Goal: Check status: Check status

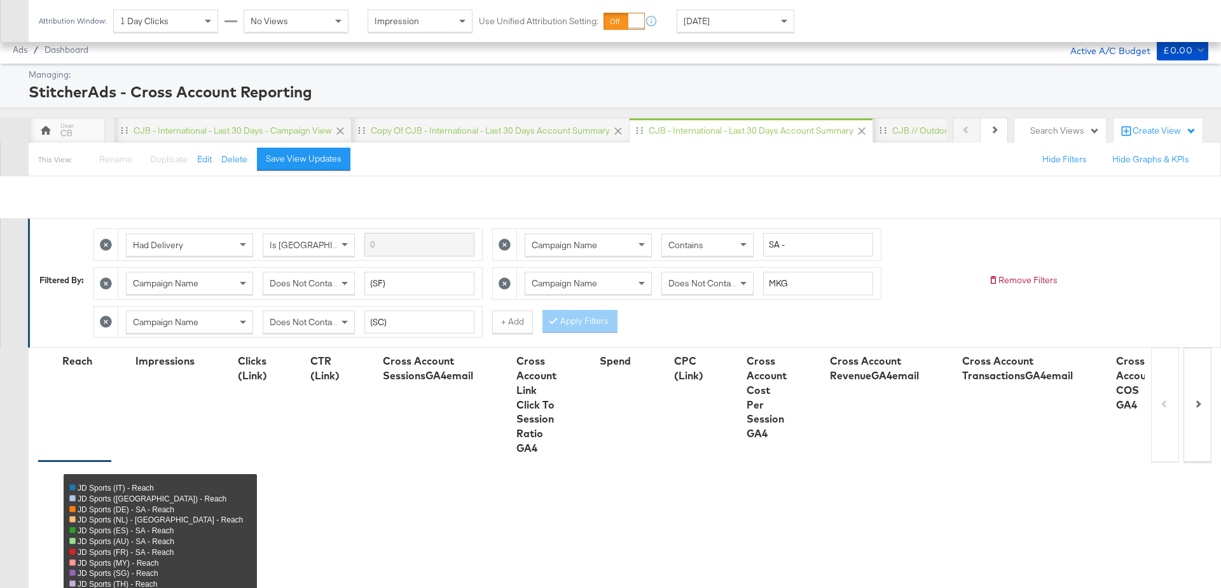
scroll to position [874, 0]
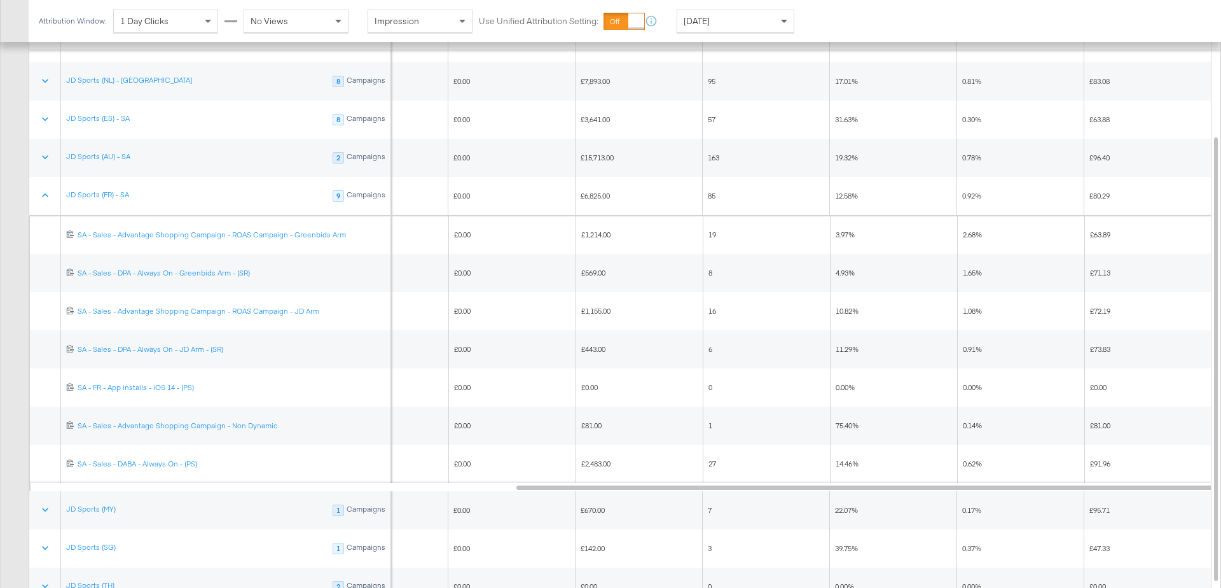
click at [778, 21] on span at bounding box center [786, 21] width 16 height 22
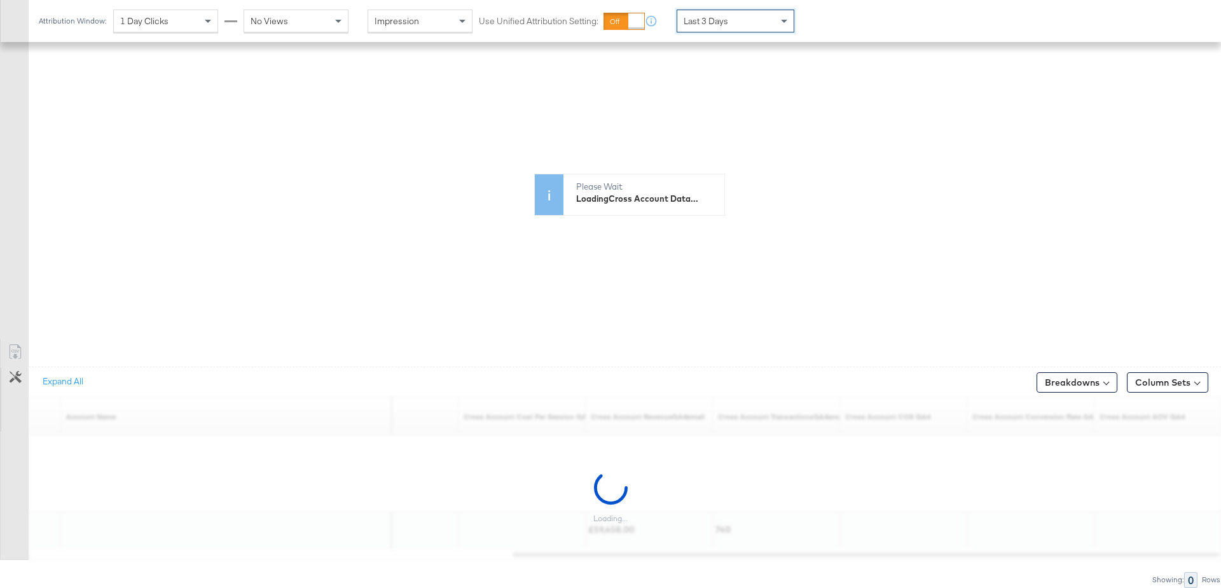
scroll to position [485, 0]
click at [778, 20] on span at bounding box center [786, 21] width 16 height 22
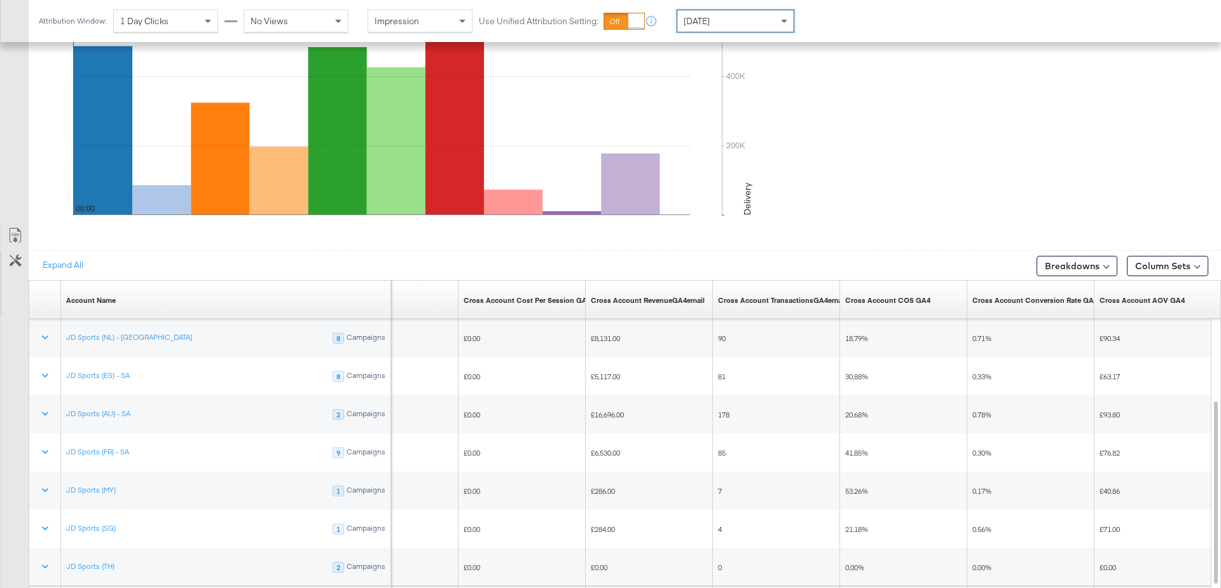
scroll to position [649, 0]
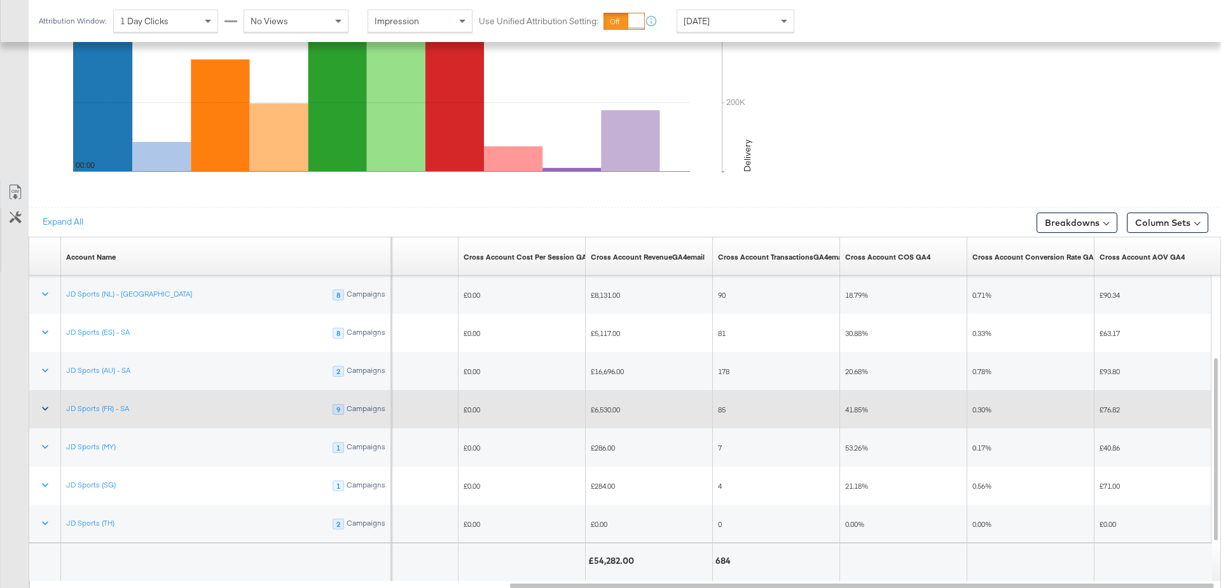
click at [44, 402] on icon at bounding box center [45, 408] width 13 height 13
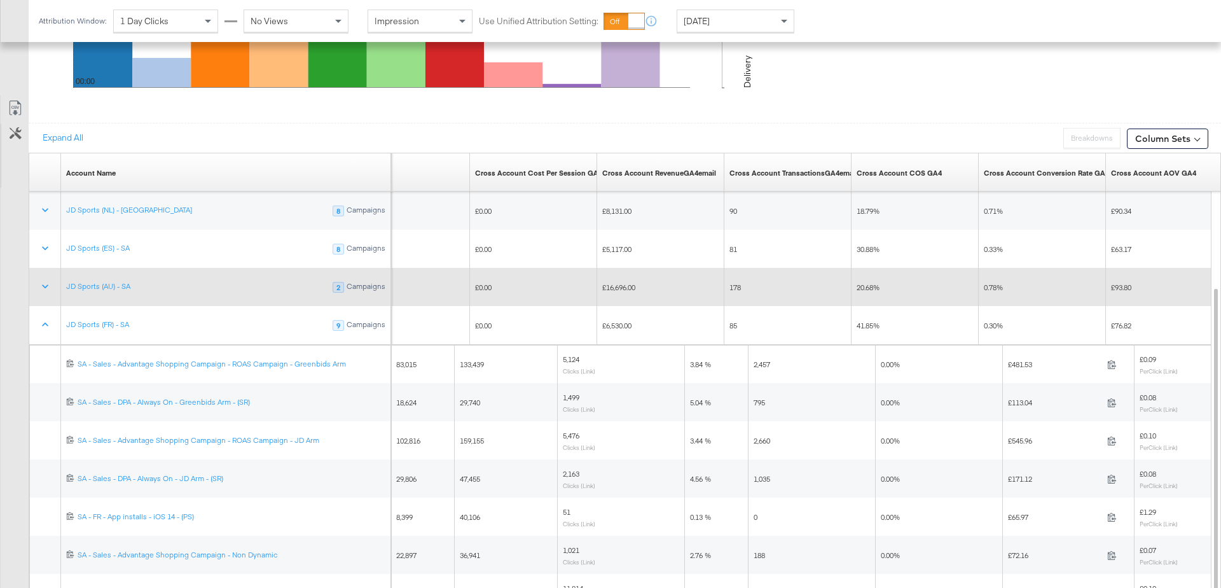
scroll to position [737, 0]
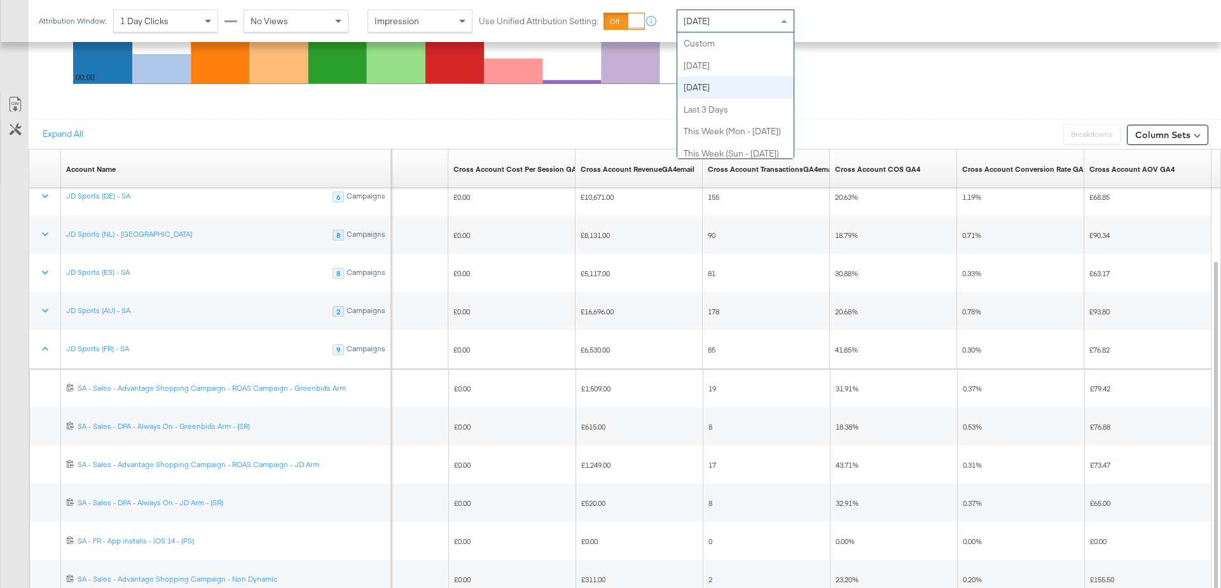
click at [787, 15] on span at bounding box center [786, 21] width 16 height 22
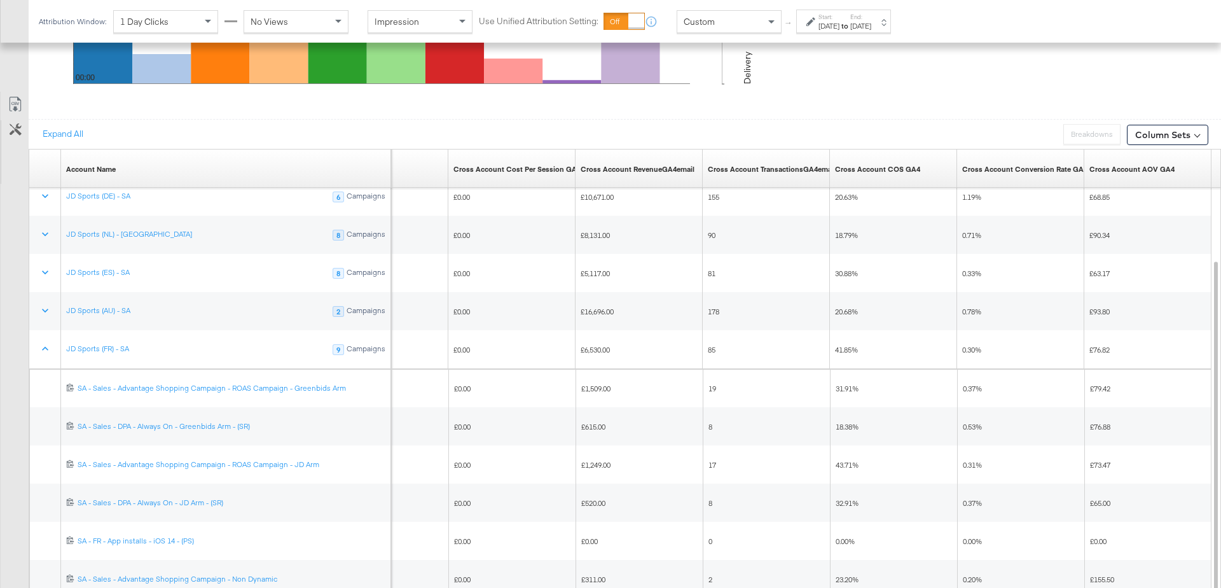
click at [840, 26] on div "[DATE]" at bounding box center [829, 26] width 21 height 10
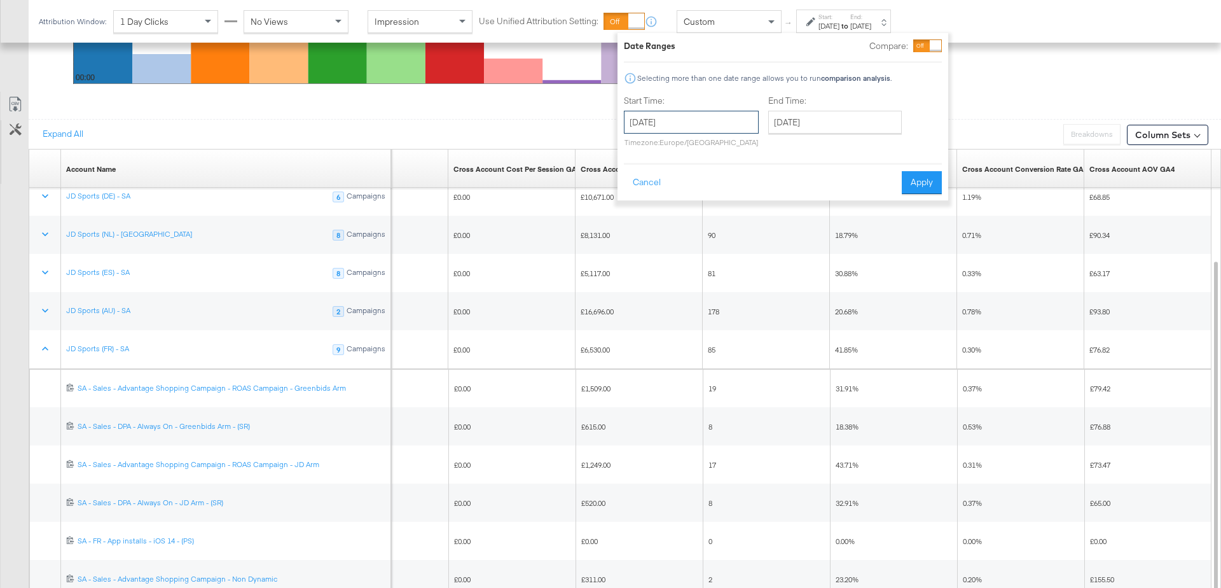
click at [679, 115] on input "[DATE]" at bounding box center [691, 122] width 135 height 23
click at [658, 263] on td "25" at bounding box center [660, 258] width 22 height 18
click at [687, 126] on input "[DATE]" at bounding box center [691, 122] width 135 height 23
click at [639, 261] on td "24" at bounding box center [639, 258] width 22 height 18
type input "[DATE]"
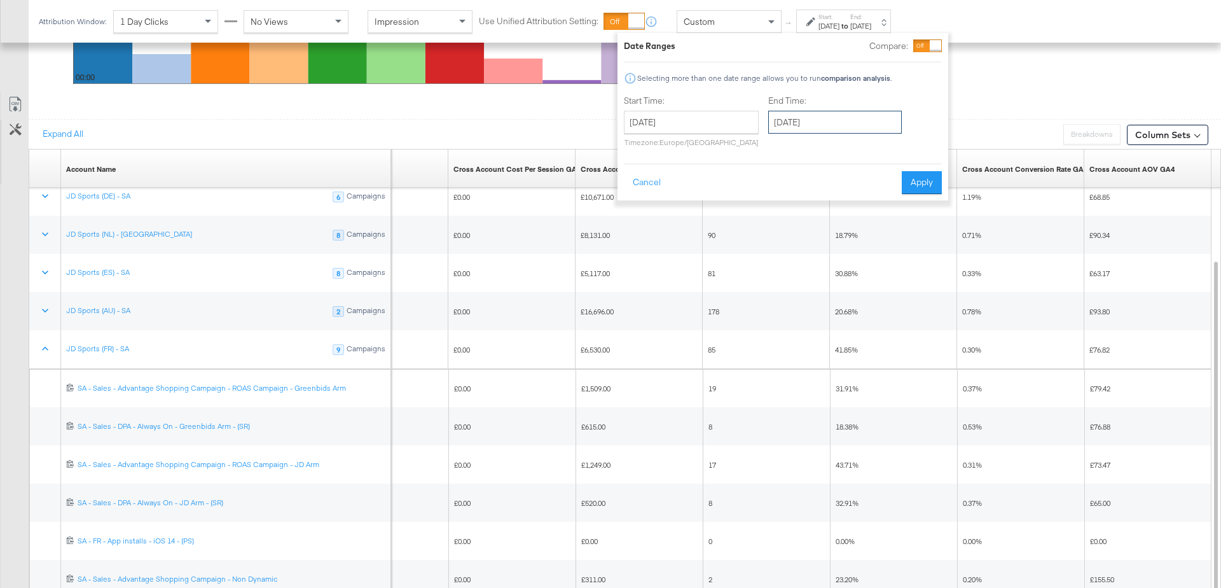
click at [815, 121] on input "[DATE]" at bounding box center [835, 122] width 134 height 23
click at [782, 263] on td "24" at bounding box center [783, 258] width 22 height 18
type input "[DATE]"
click at [929, 181] on button "Apply" at bounding box center [922, 182] width 40 height 23
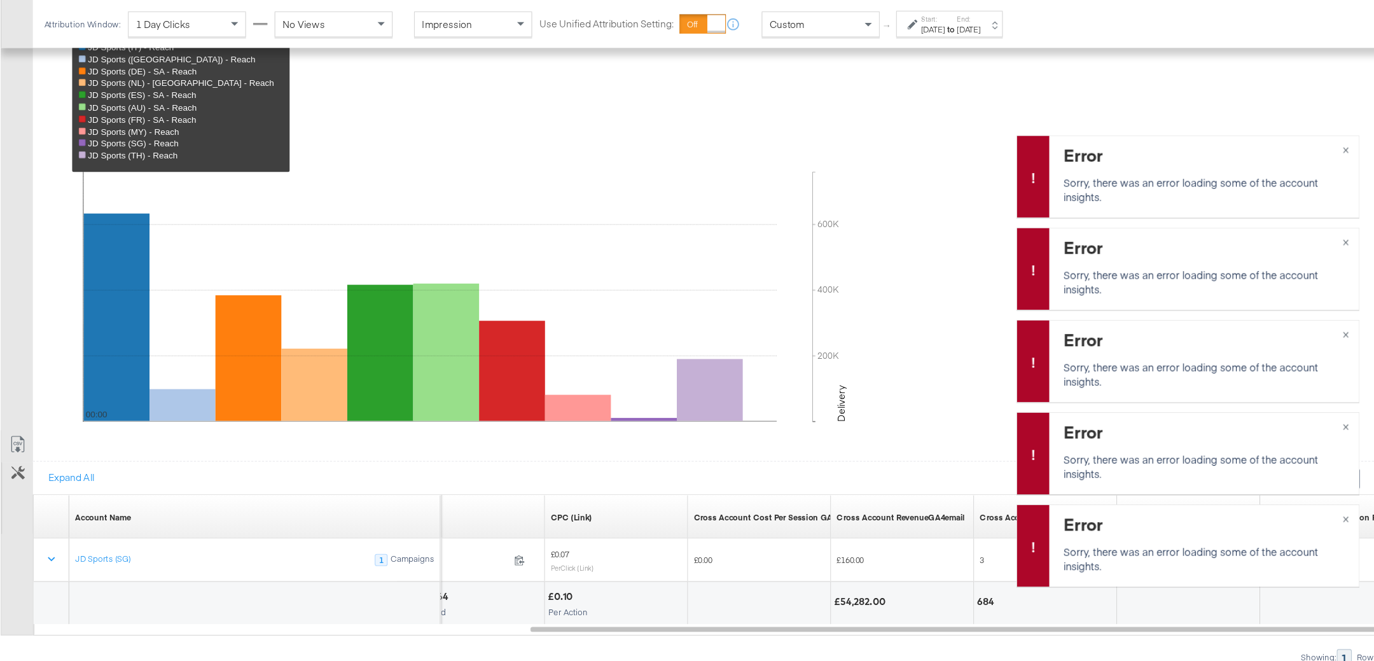
scroll to position [374, 0]
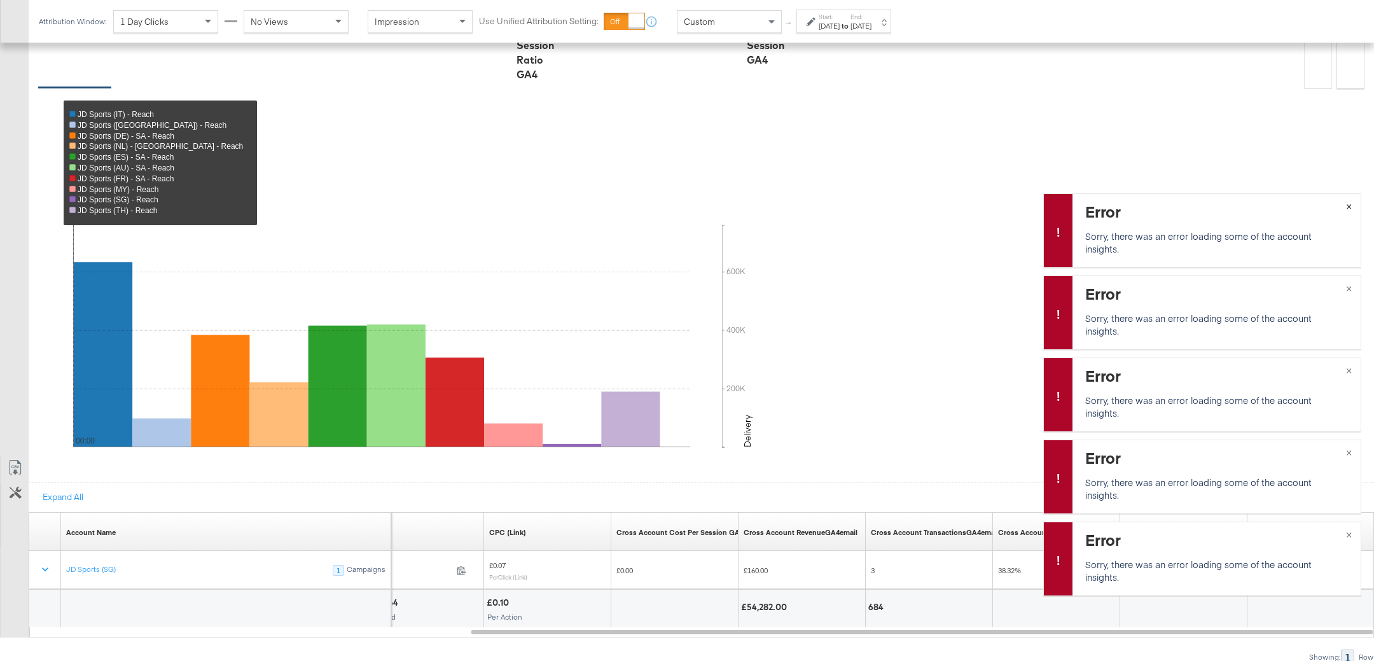
click at [1221, 204] on span "×" at bounding box center [1349, 205] width 6 height 15
click at [1221, 288] on span "×" at bounding box center [1349, 287] width 6 height 15
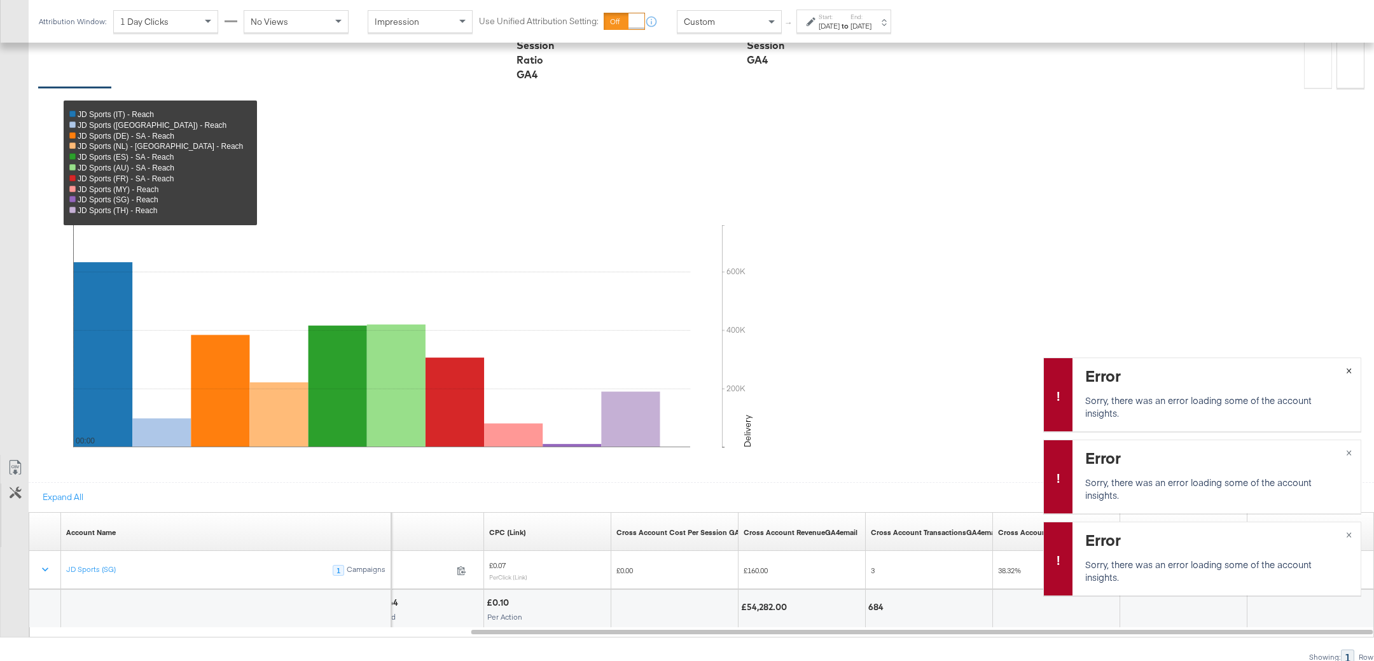
click at [1221, 371] on span "×" at bounding box center [1349, 369] width 6 height 15
click at [1221, 445] on span "×" at bounding box center [1349, 451] width 6 height 15
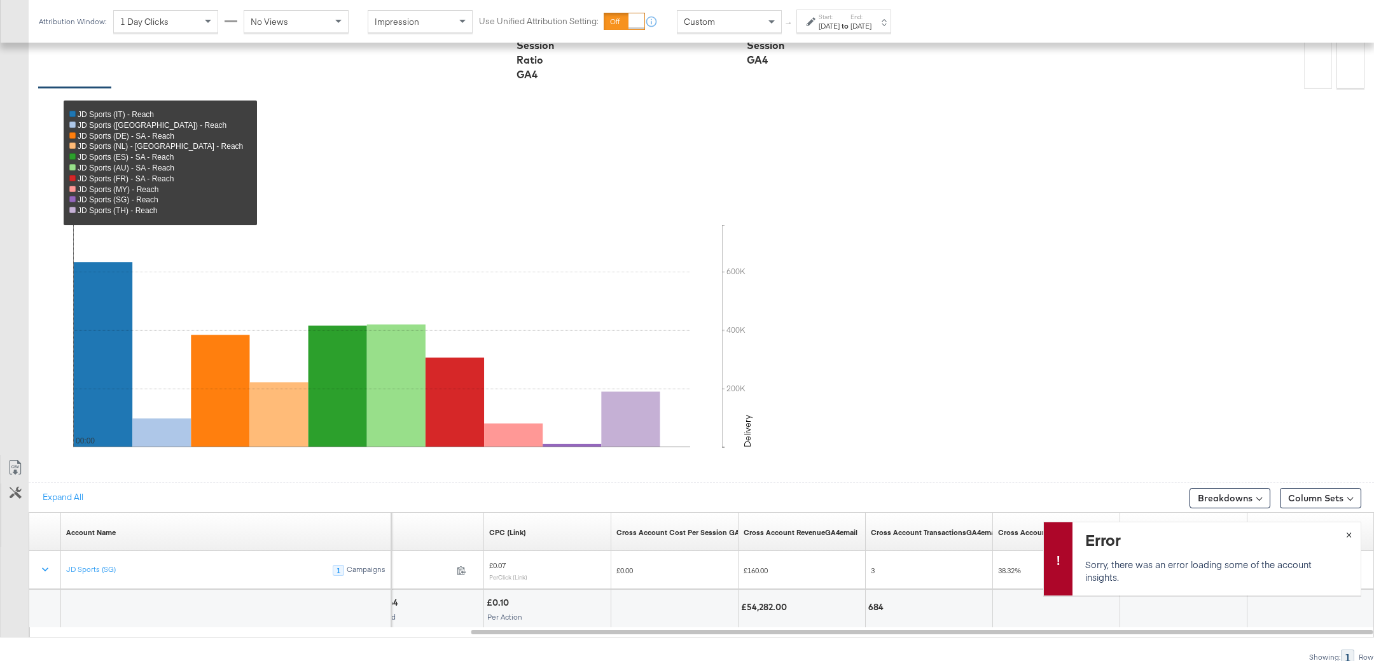
click at [1221, 534] on span "×" at bounding box center [1349, 533] width 6 height 15
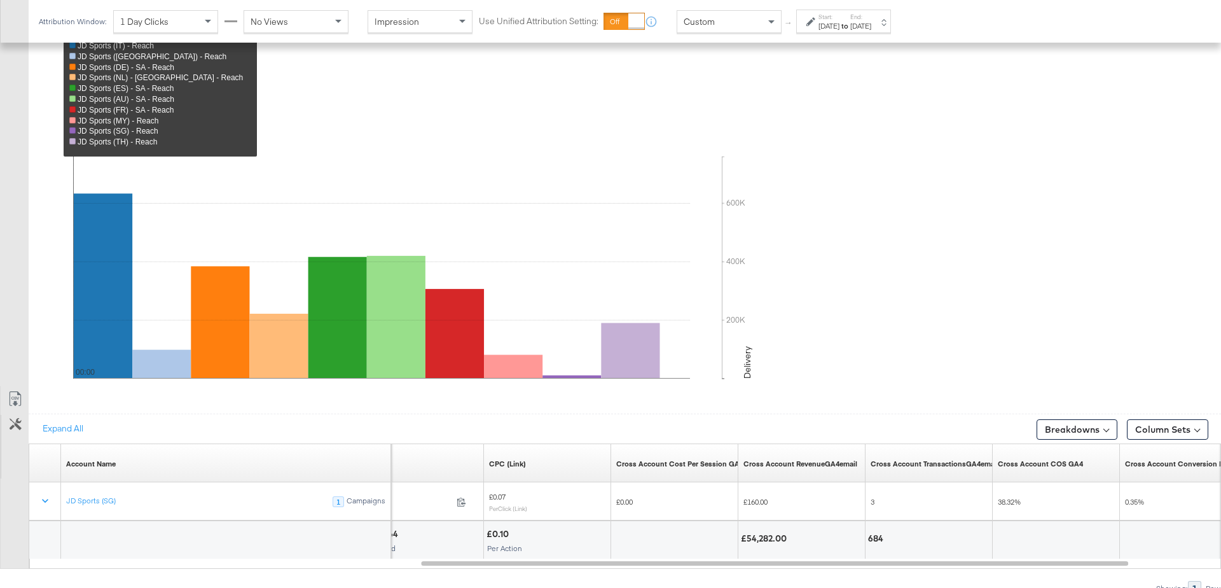
scroll to position [447, 0]
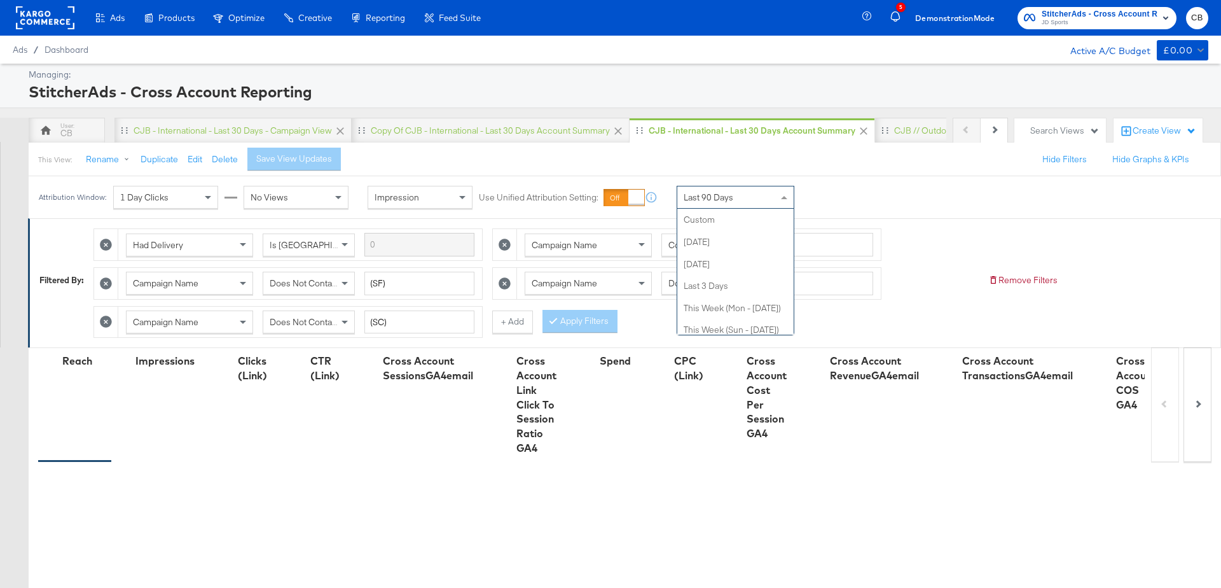
click at [784, 198] on span at bounding box center [784, 197] width 6 height 3
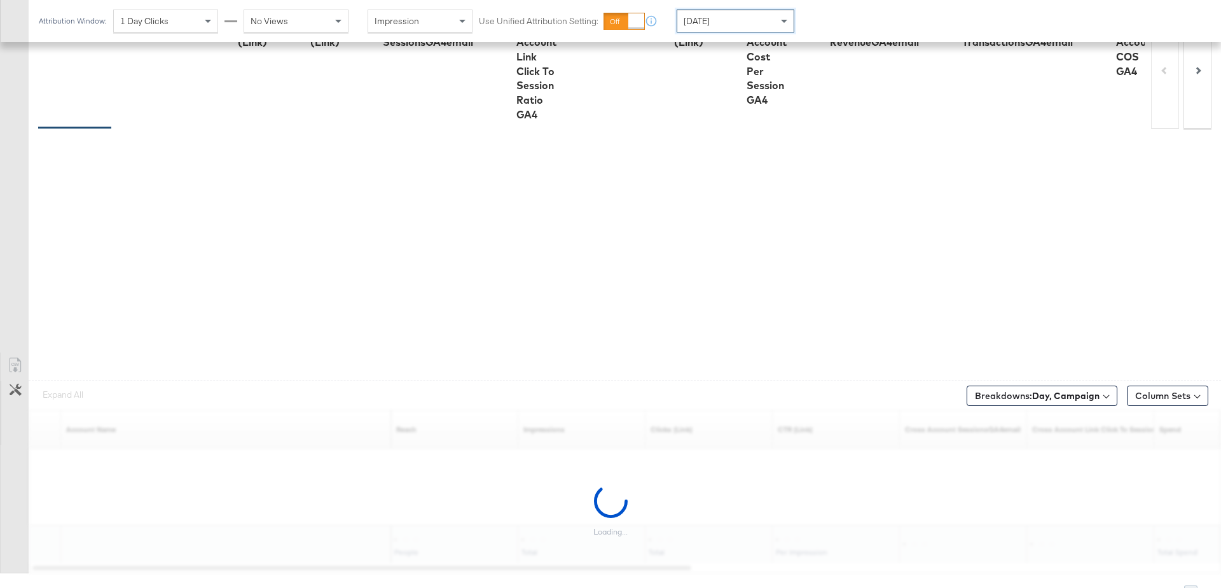
scroll to position [342, 0]
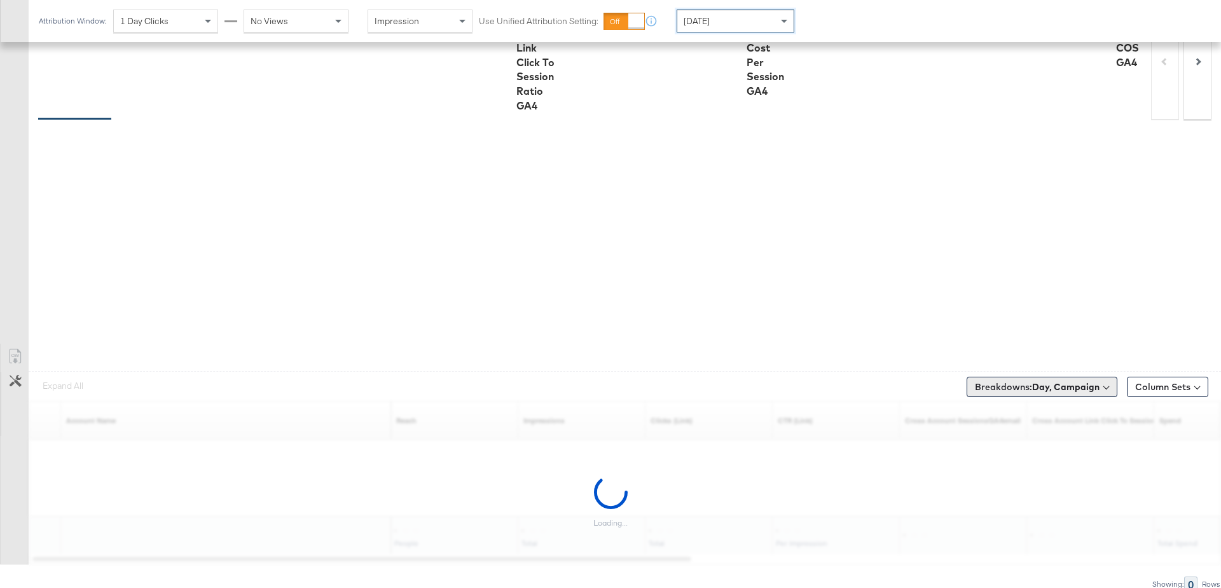
click at [1078, 391] on button "Breakdowns: Day, Campaign" at bounding box center [1042, 387] width 151 height 20
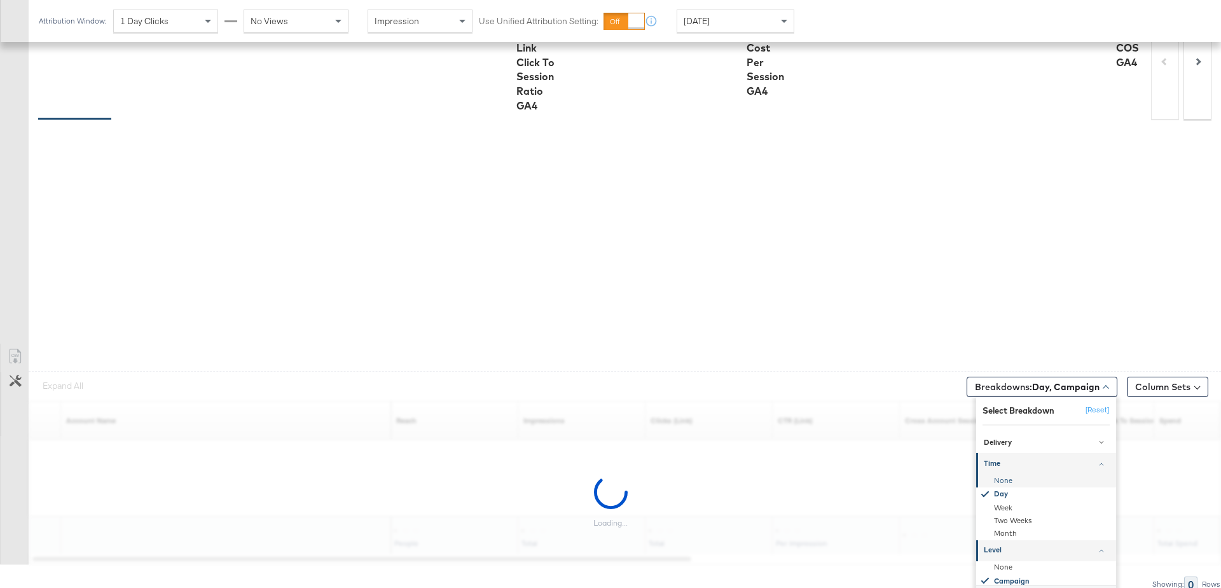
click at [1008, 476] on div "None" at bounding box center [1047, 480] width 138 height 13
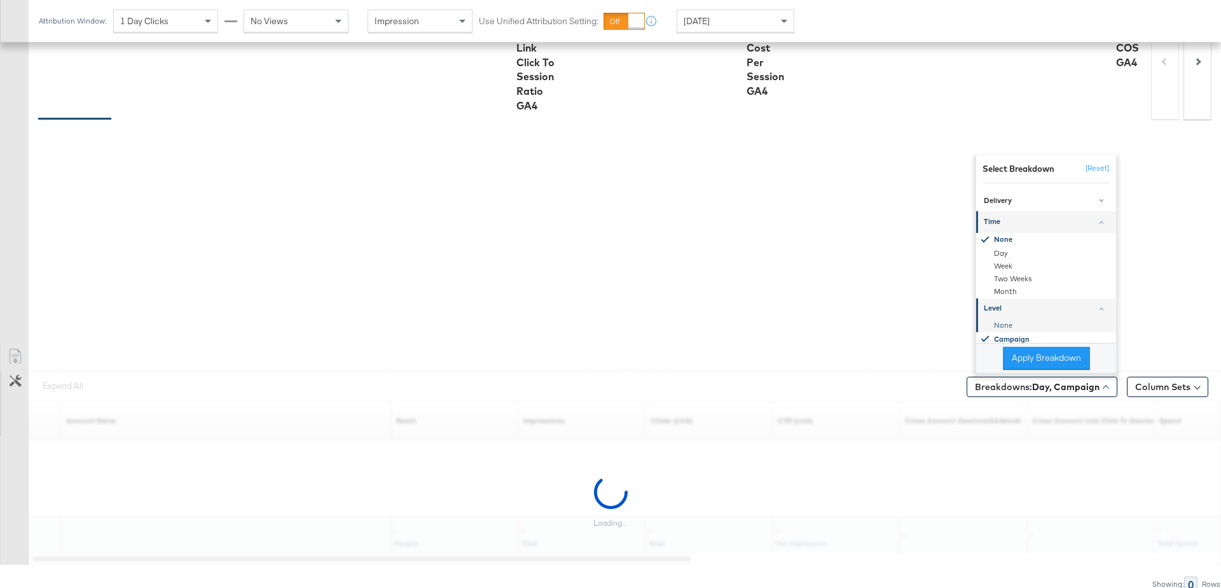
click at [1002, 323] on div "None" at bounding box center [1047, 325] width 138 height 13
click at [1030, 351] on button "Apply Breakdown" at bounding box center [1046, 358] width 87 height 23
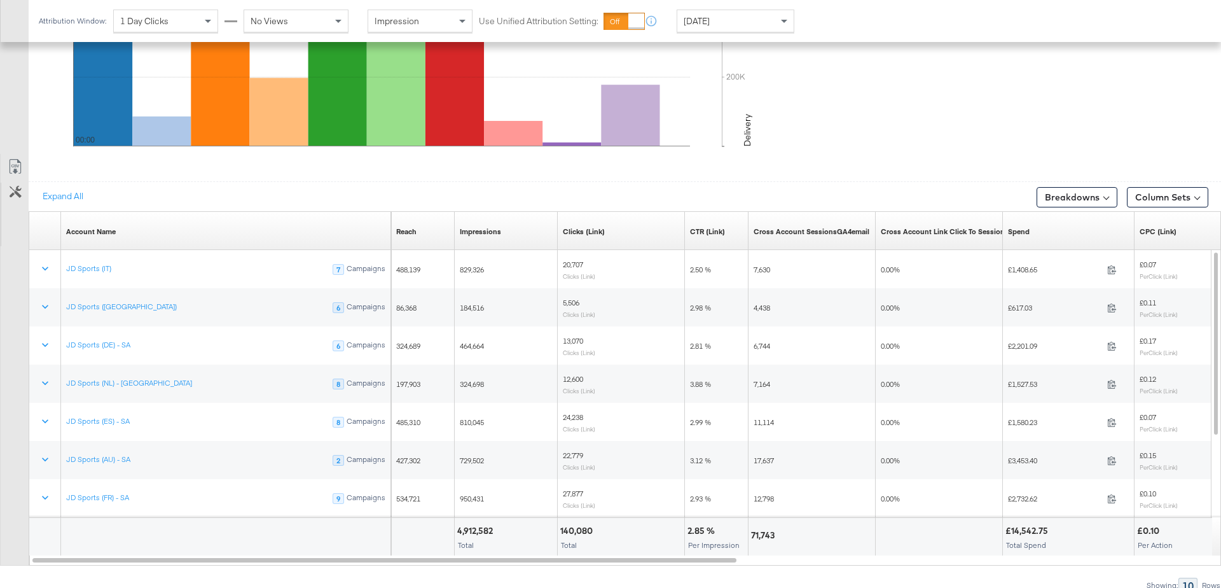
scroll to position [676, 0]
click at [784, 22] on span at bounding box center [784, 22] width 6 height 4
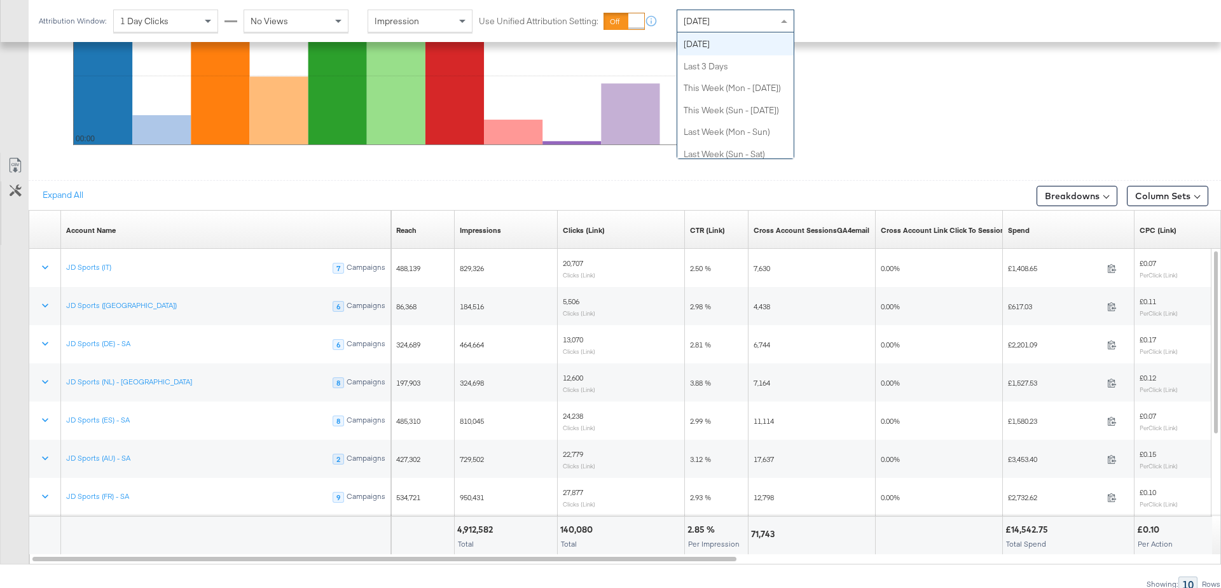
scroll to position [0, 0]
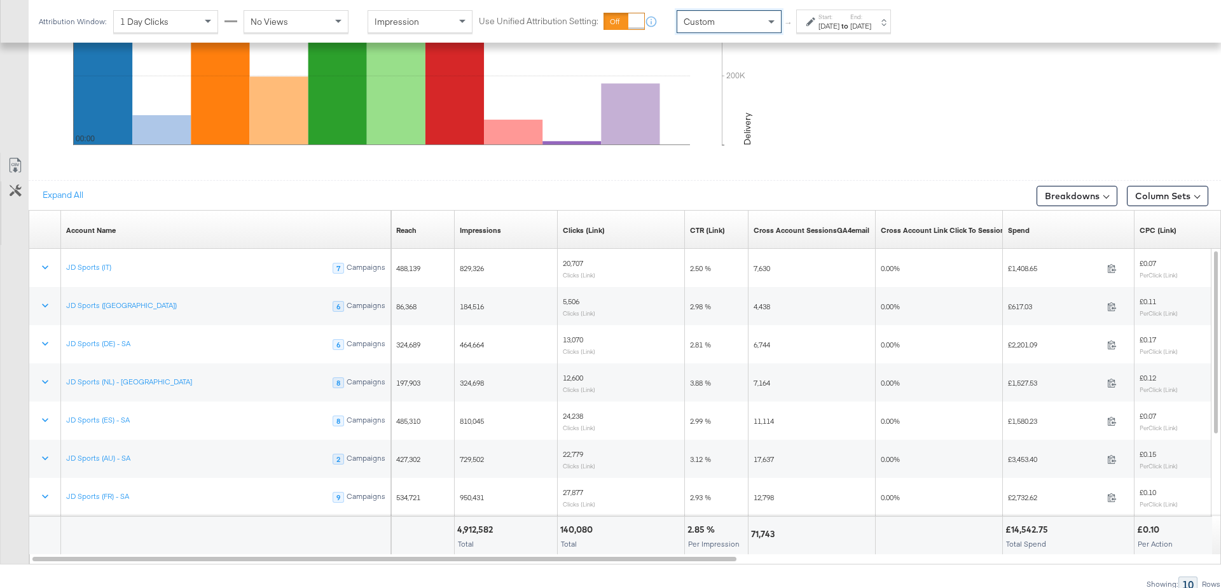
click at [831, 27] on div "[DATE]" at bounding box center [829, 26] width 21 height 10
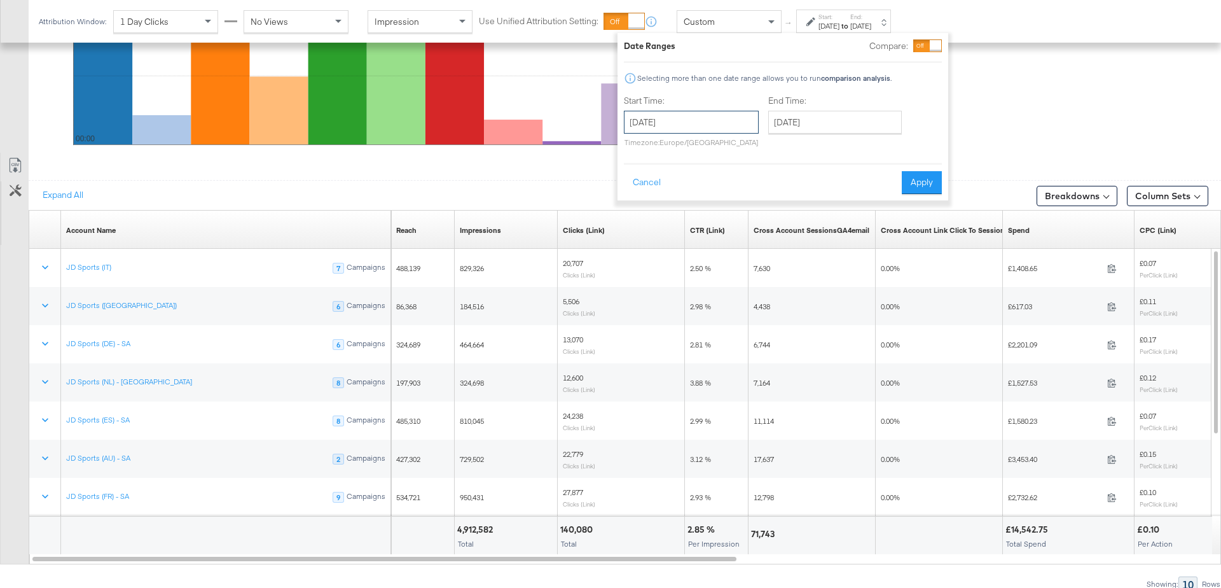
click at [681, 124] on input "[DATE]" at bounding box center [691, 122] width 135 height 23
click at [634, 254] on td "24" at bounding box center [639, 258] width 22 height 18
type input "[DATE]"
click at [825, 115] on input "[DATE]" at bounding box center [835, 122] width 134 height 23
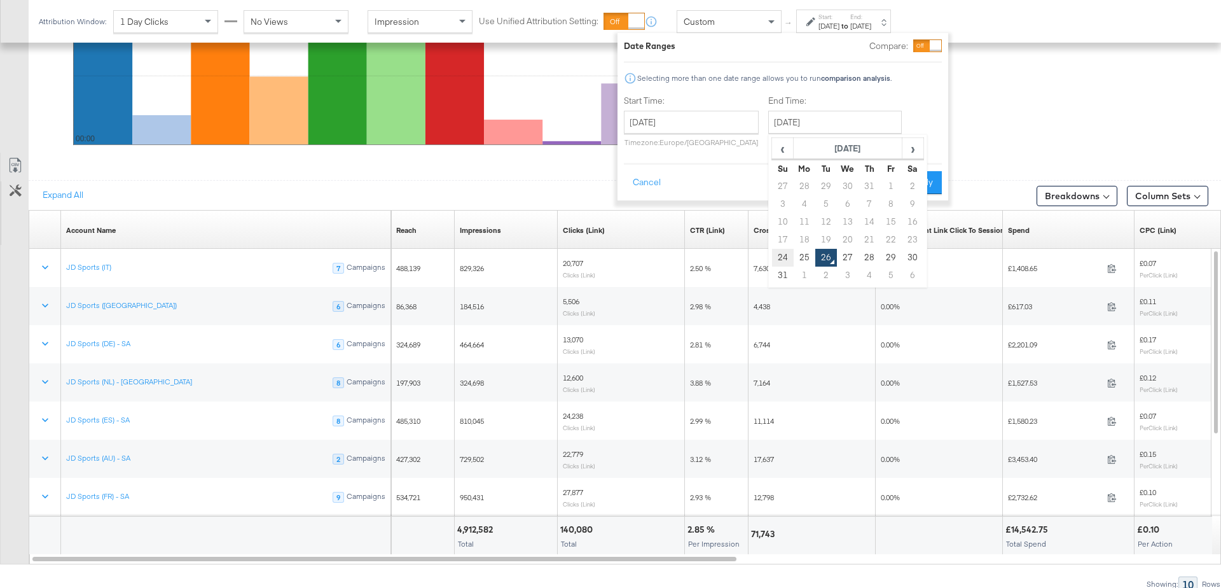
click at [777, 254] on td "24" at bounding box center [783, 258] width 22 height 18
type input "[DATE]"
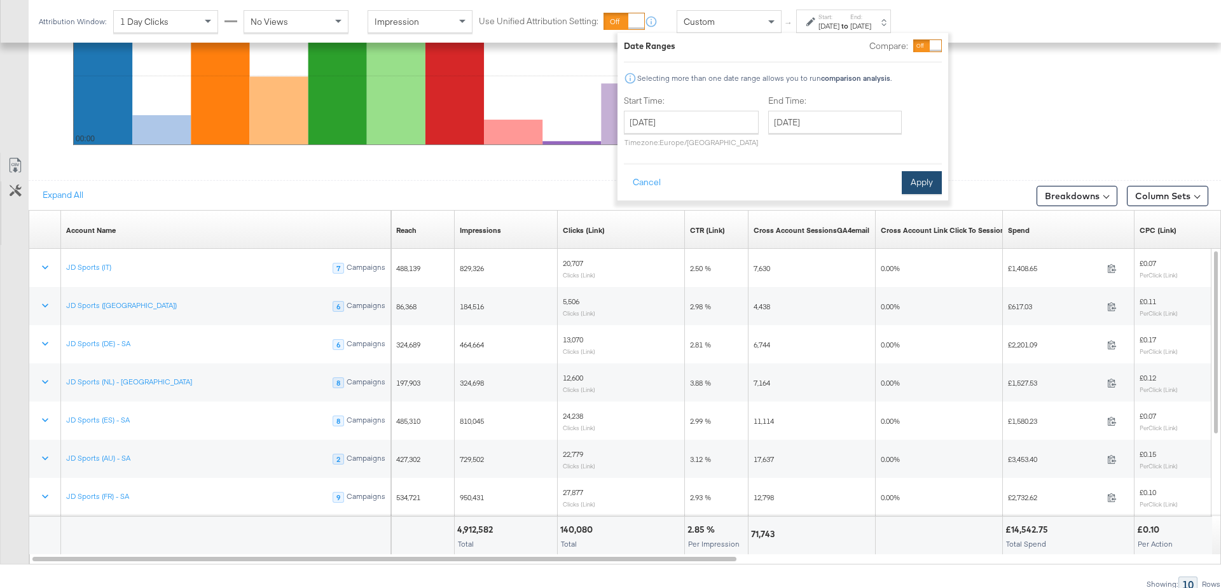
click at [912, 184] on button "Apply" at bounding box center [922, 182] width 40 height 23
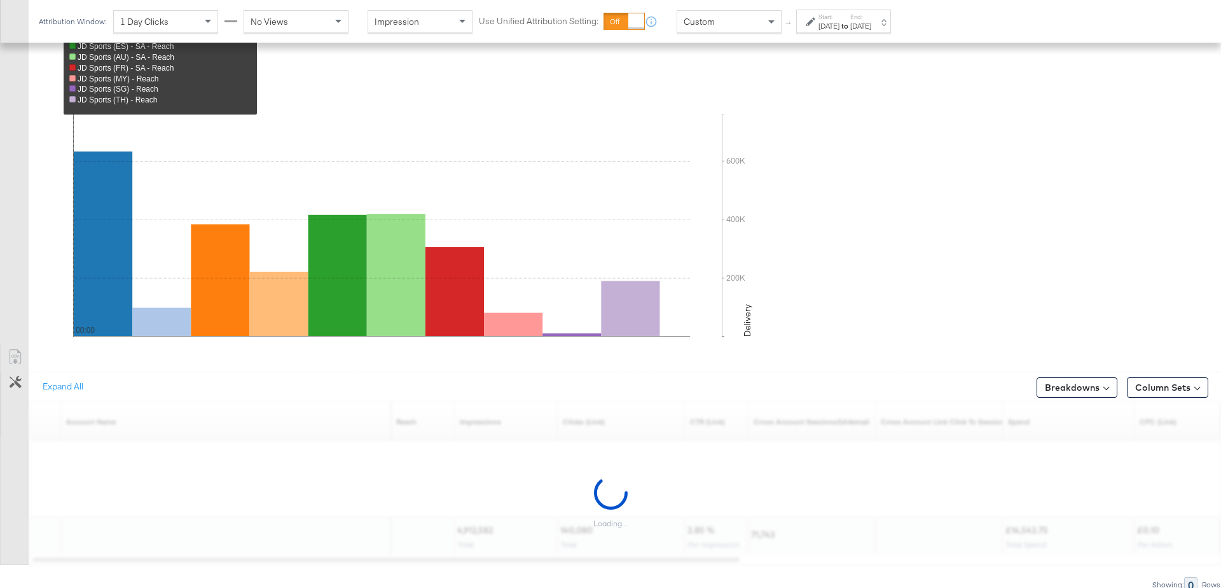
scroll to position [676, 0]
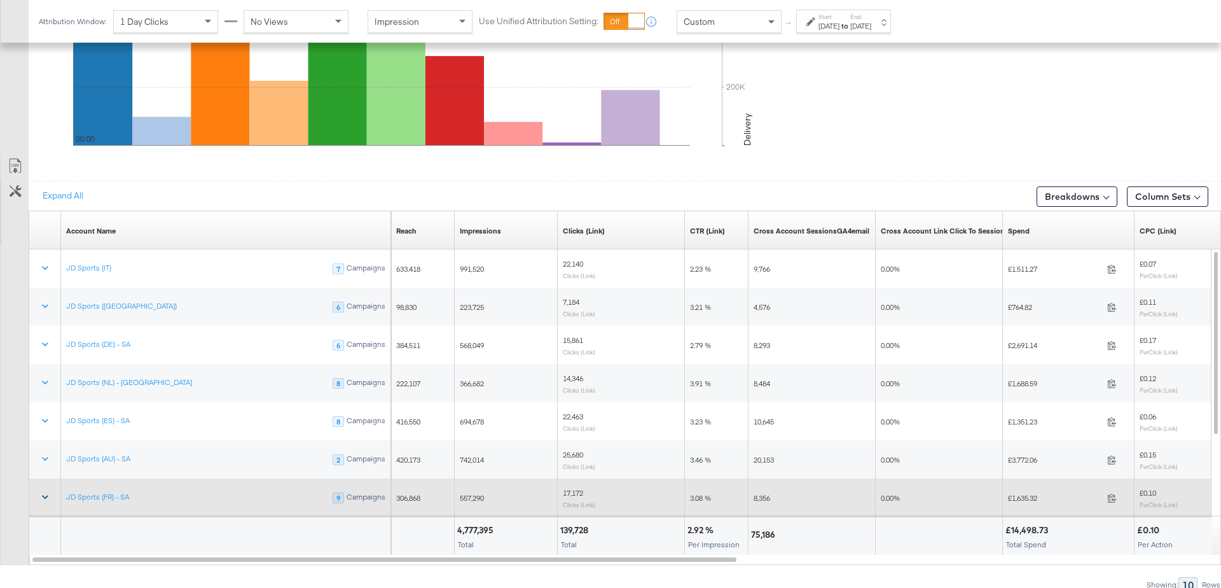
click at [43, 494] on icon at bounding box center [45, 496] width 13 height 13
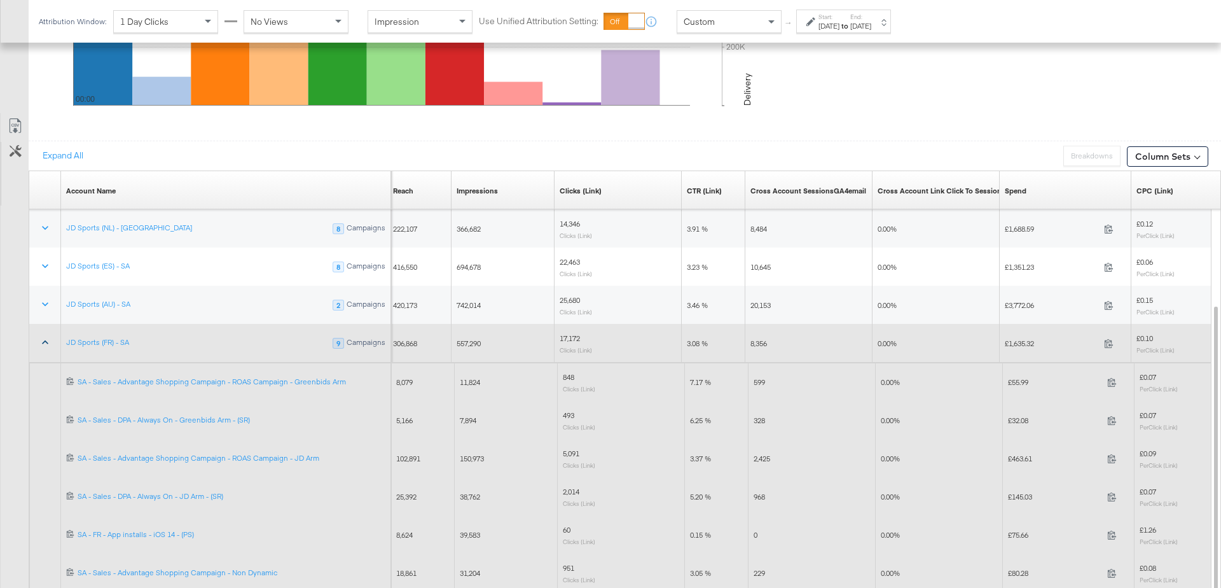
scroll to position [734, 0]
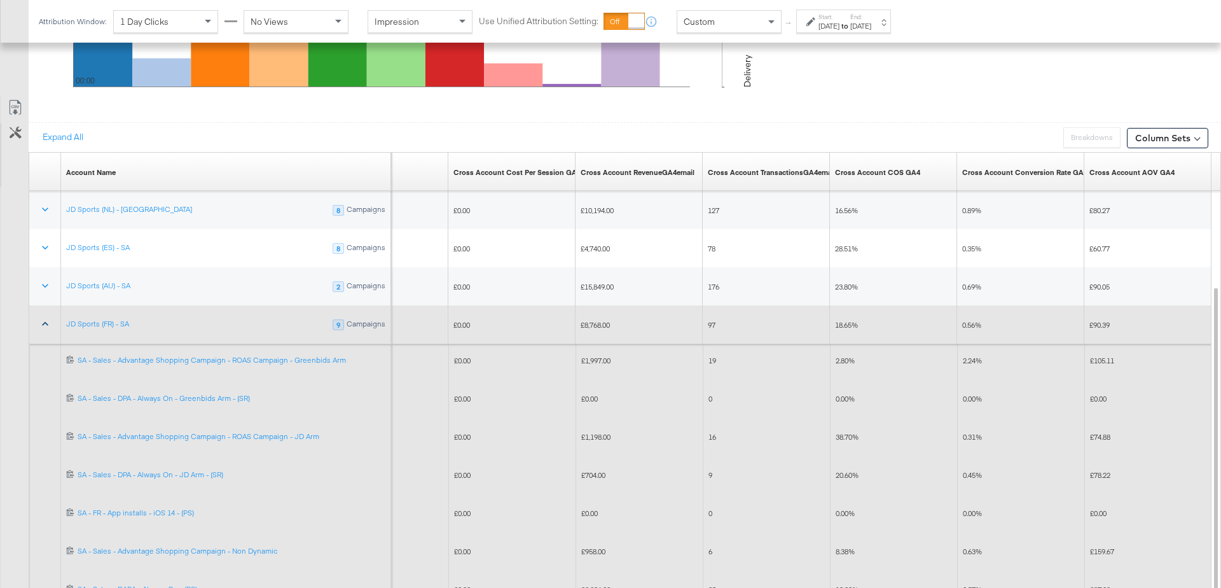
click at [592, 356] on span "£1,997.00" at bounding box center [595, 361] width 29 height 10
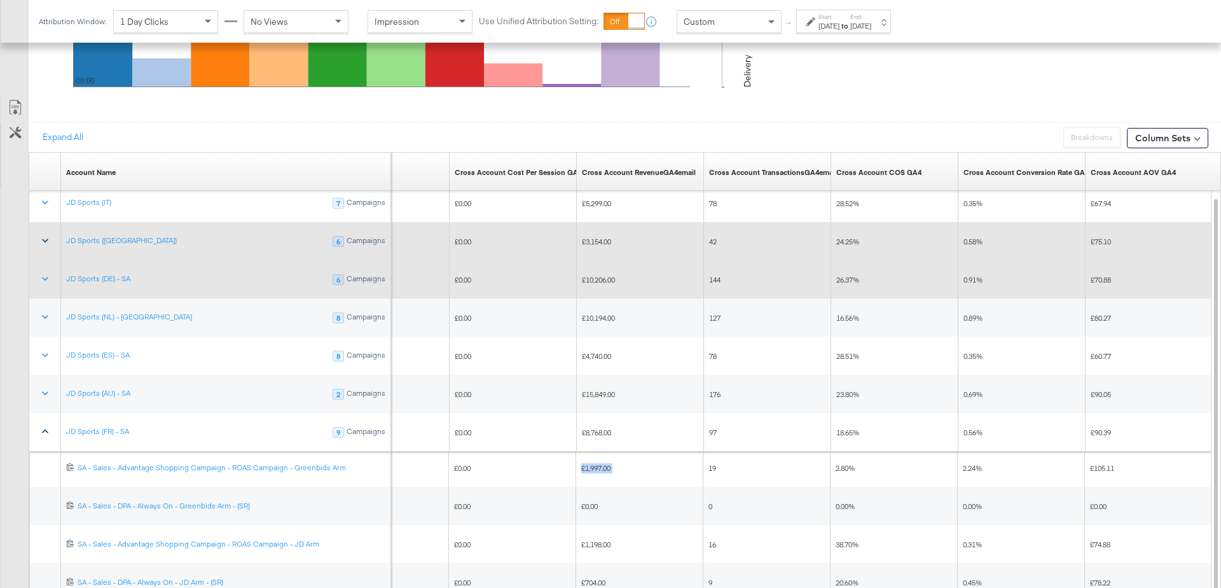
click at [45, 239] on icon at bounding box center [45, 241] width 6 height 4
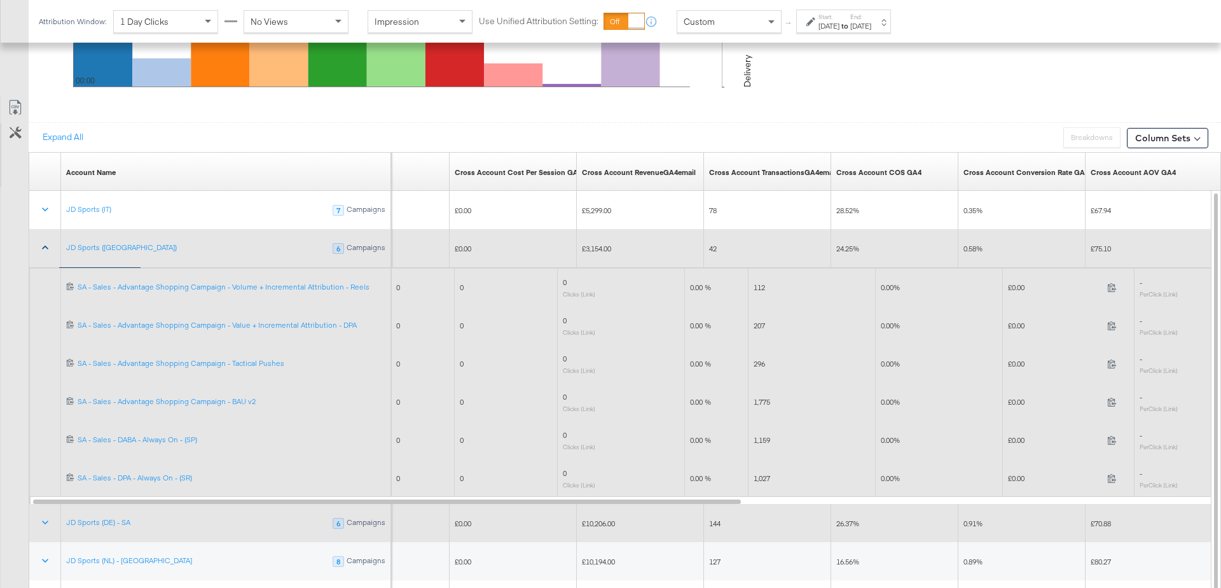
click at [761, 23] on div "Custom" at bounding box center [729, 22] width 104 height 22
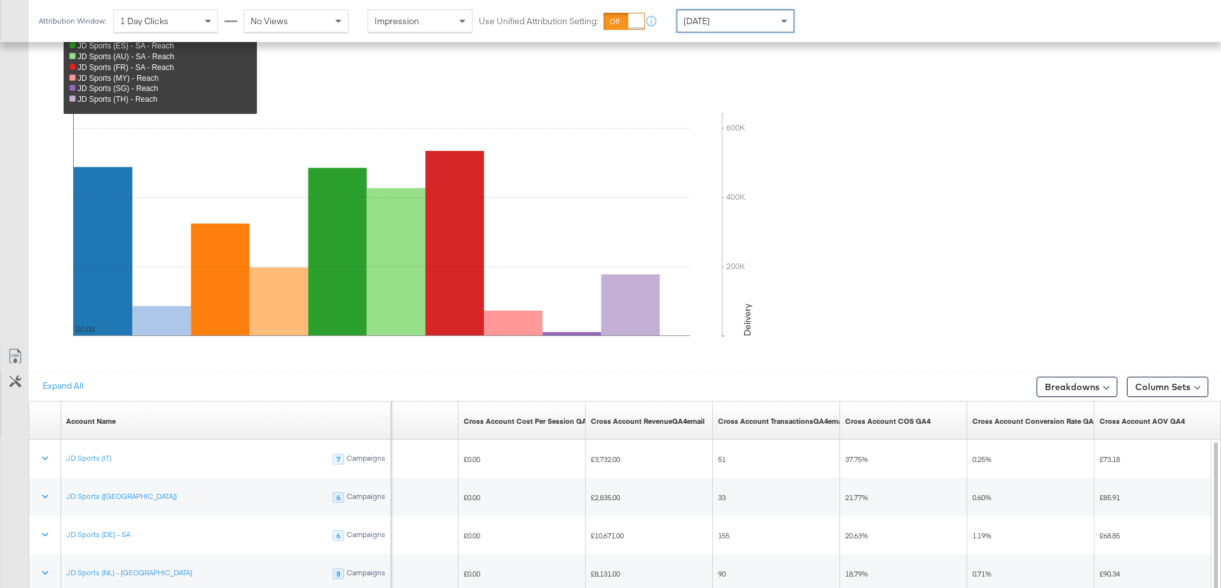
scroll to position [676, 0]
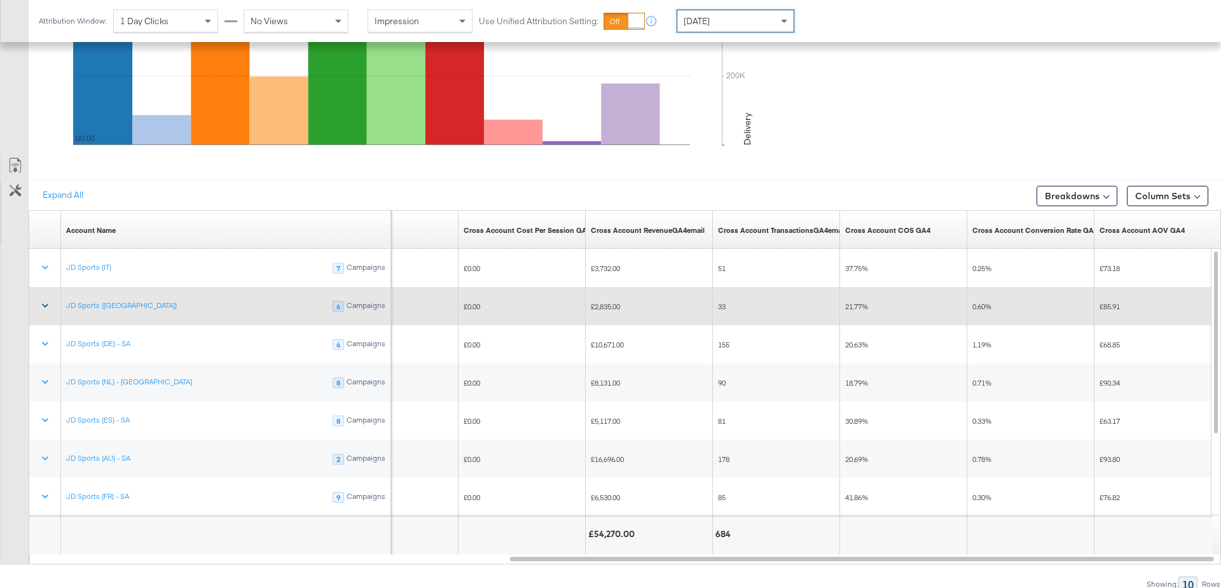
click at [39, 299] on icon at bounding box center [45, 305] width 13 height 13
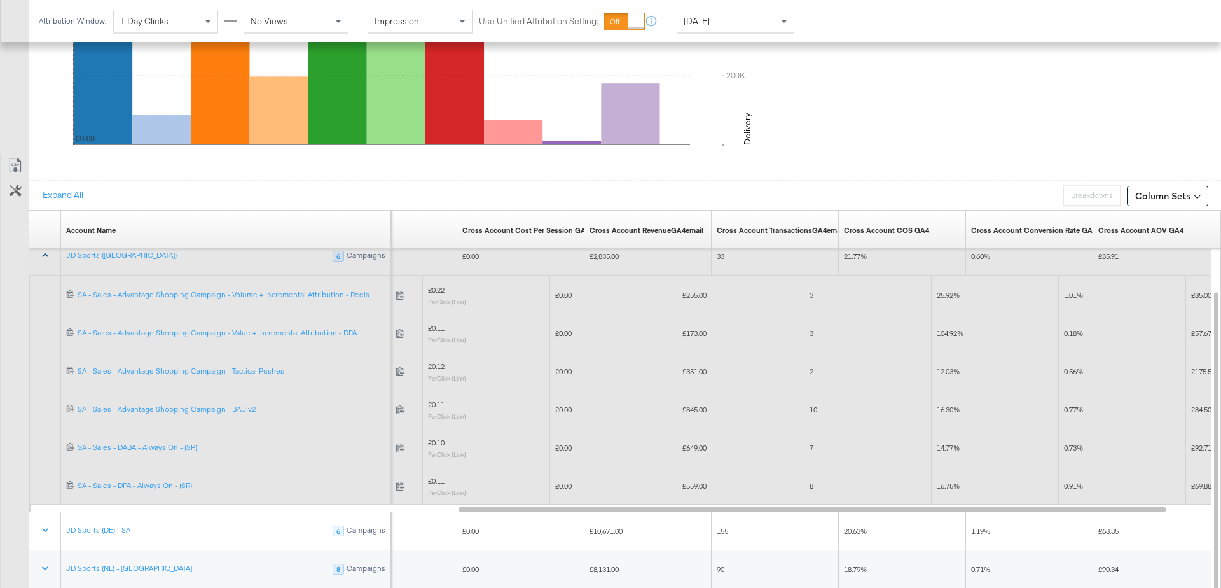
click at [753, 20] on div "[DATE]" at bounding box center [735, 21] width 116 height 22
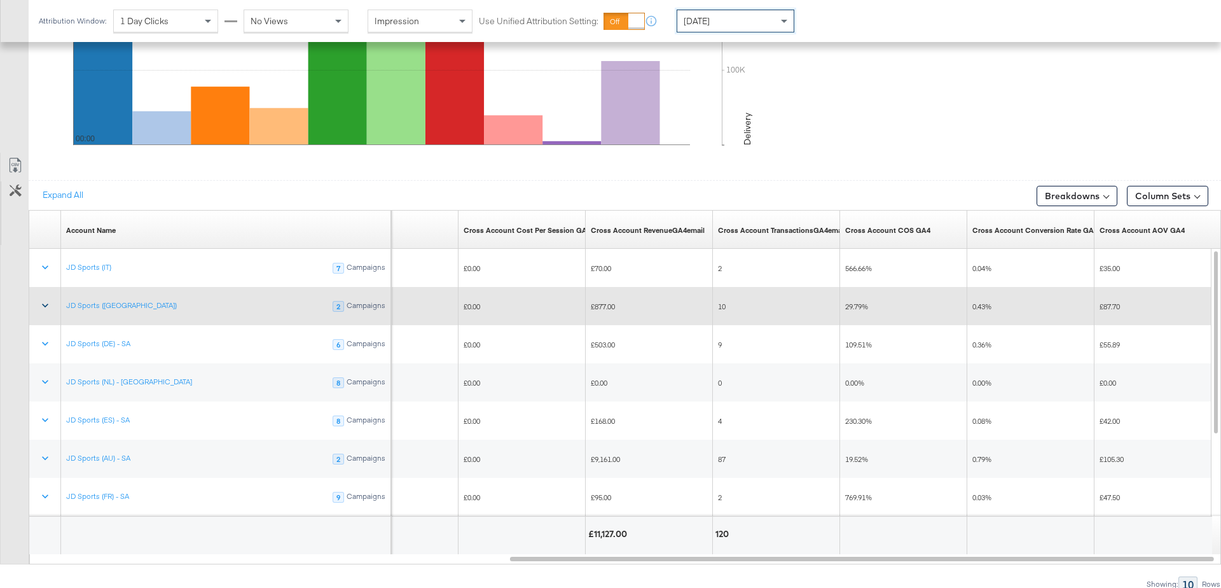
click at [38, 300] on button at bounding box center [45, 306] width 31 height 23
